Goal: Go to known website: Access a specific website the user already knows

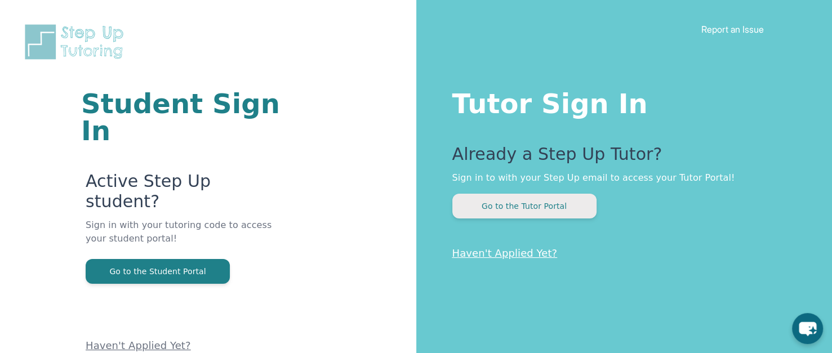
click at [519, 206] on button "Go to the Tutor Portal" at bounding box center [524, 206] width 144 height 25
